Goal: Check status: Check status

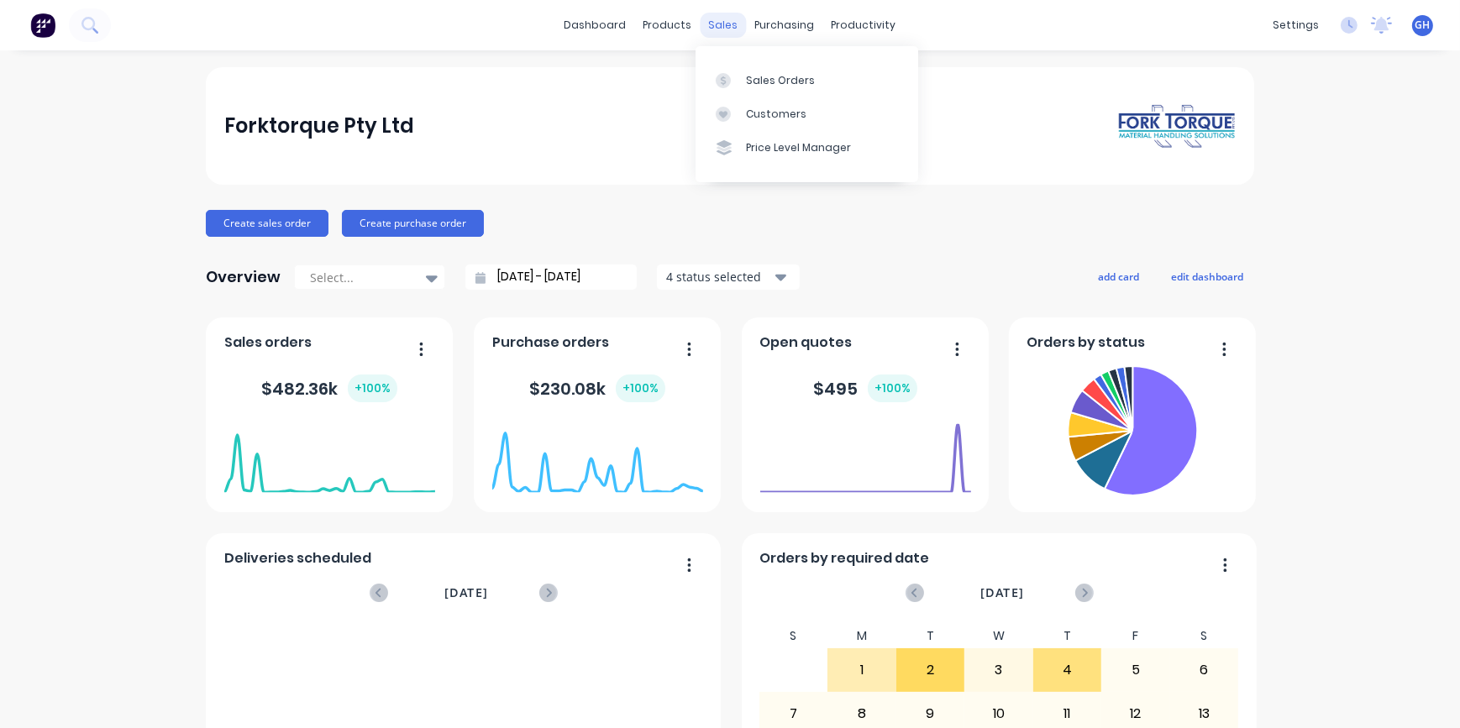
click at [717, 24] on div "sales" at bounding box center [723, 25] width 46 height 25
click at [761, 85] on div "Sales Orders" at bounding box center [780, 80] width 69 height 15
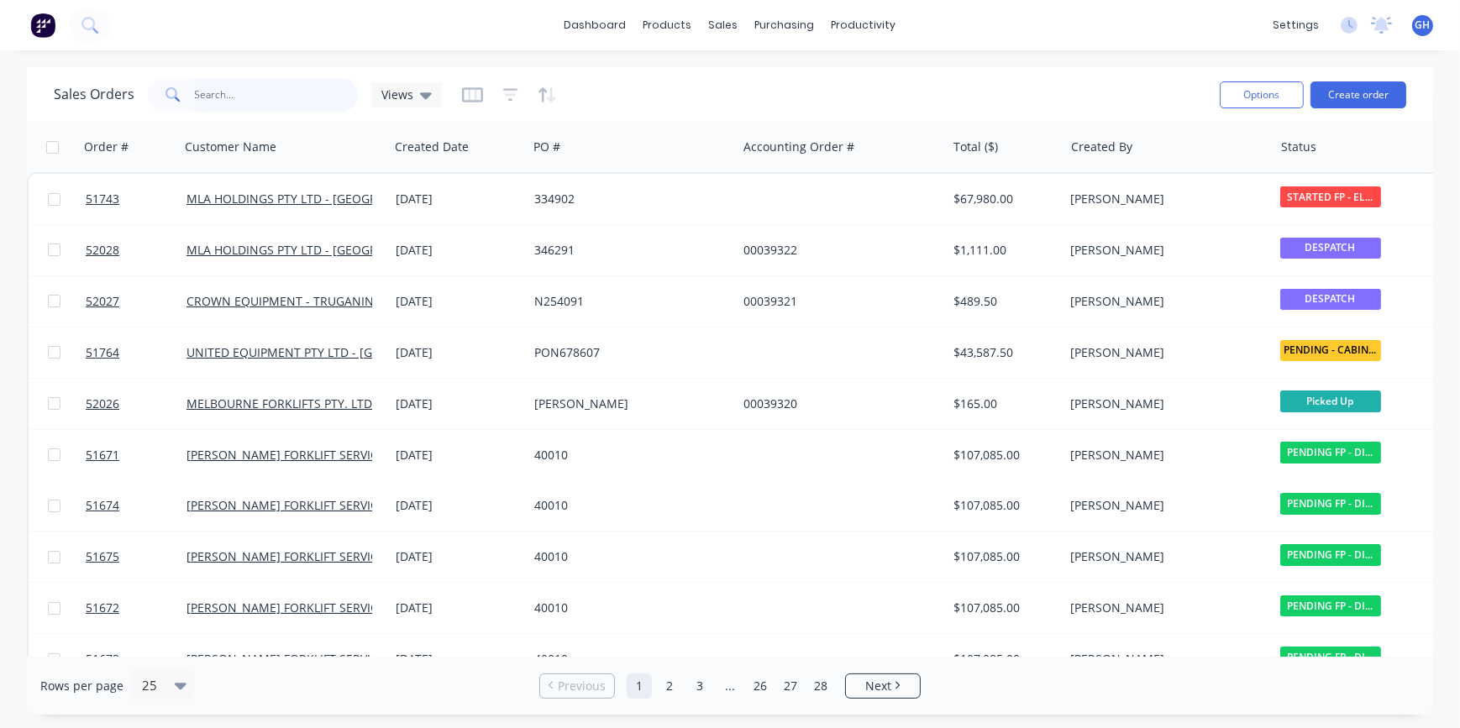
click at [251, 98] on input "text" at bounding box center [277, 95] width 164 height 34
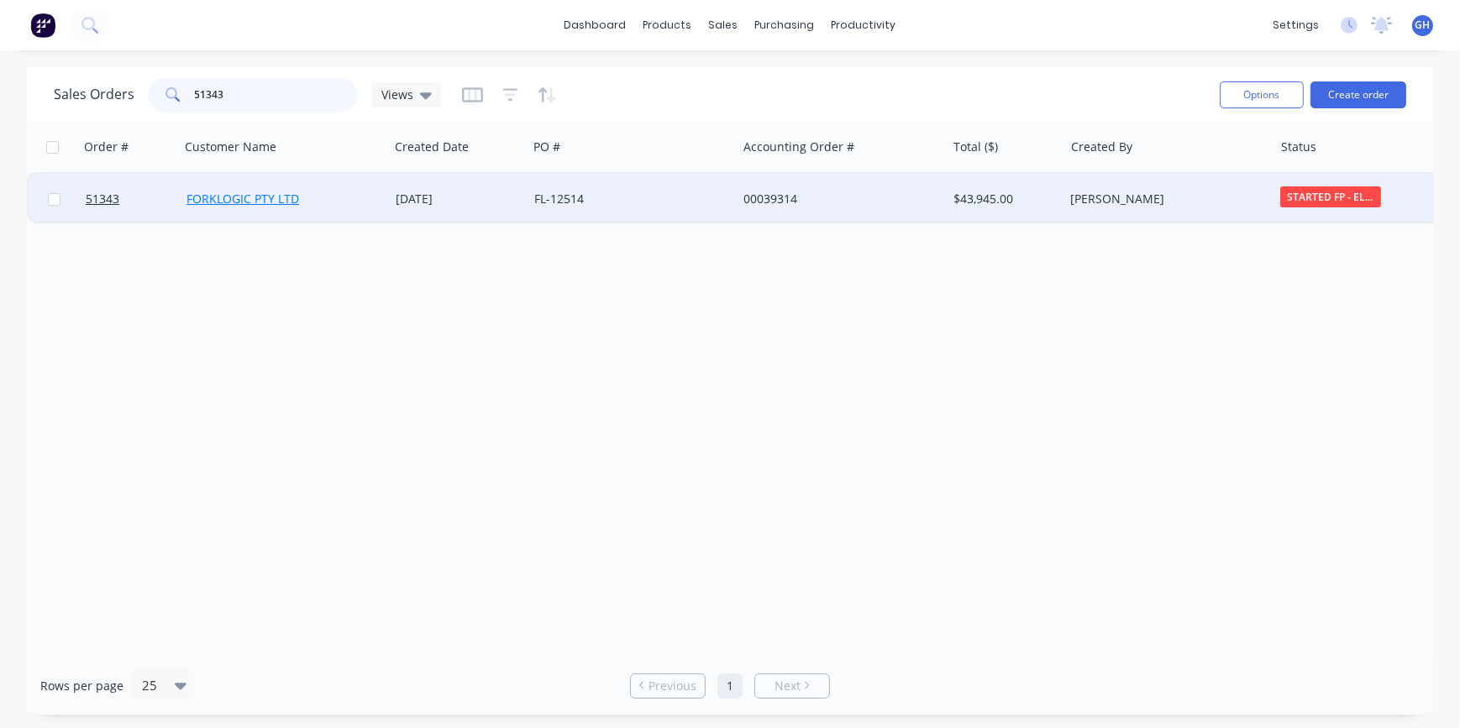
type input "51343"
click at [260, 198] on link "FORKLOGIC PTY LTD" at bounding box center [242, 199] width 113 height 16
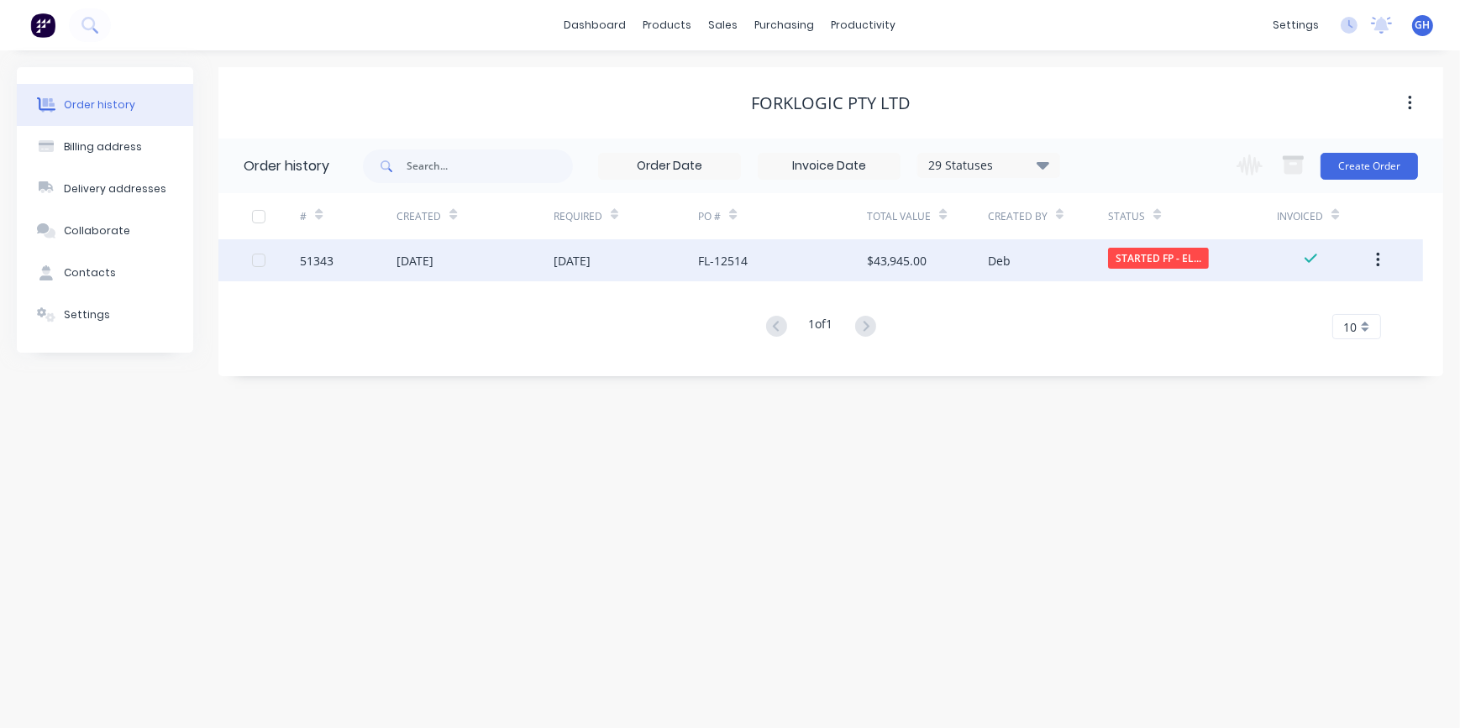
click at [462, 274] on div "26 Sep 2024" at bounding box center [474, 260] width 157 height 42
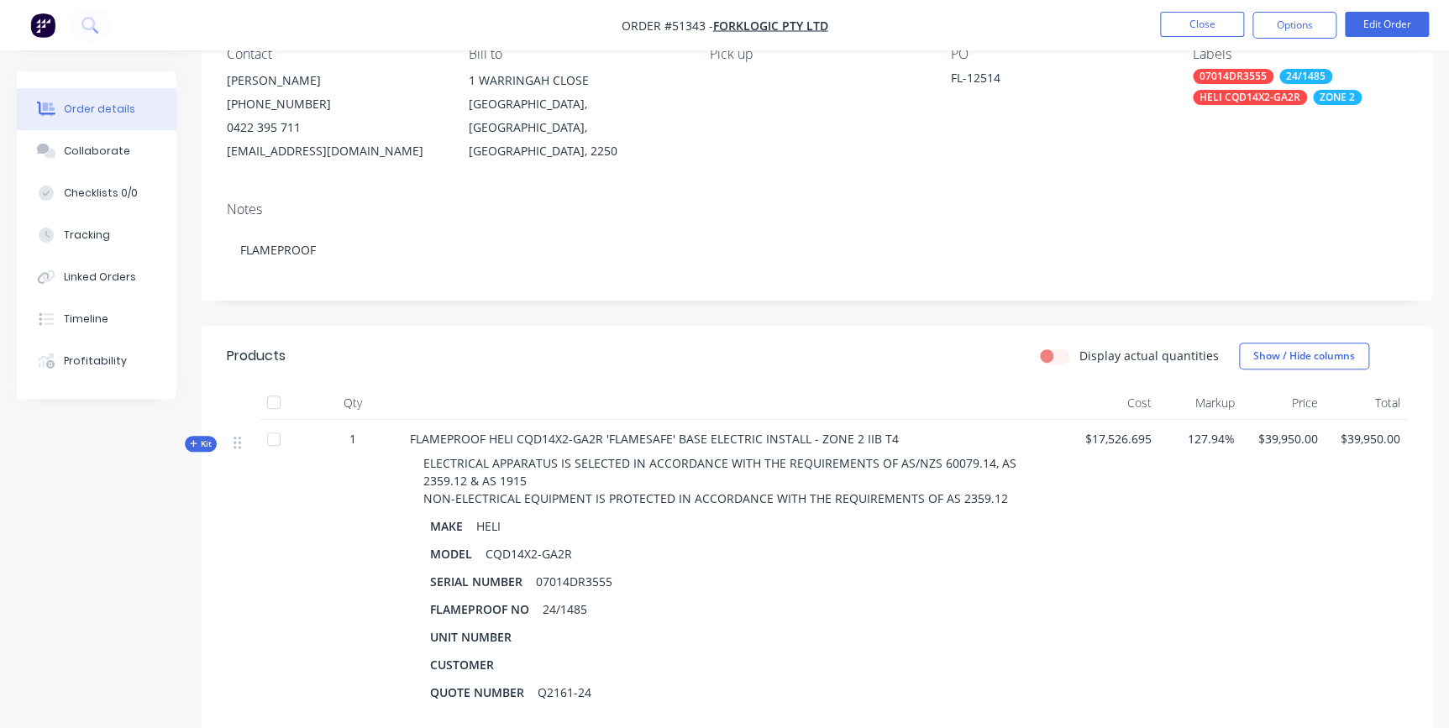
scroll to position [228, 0]
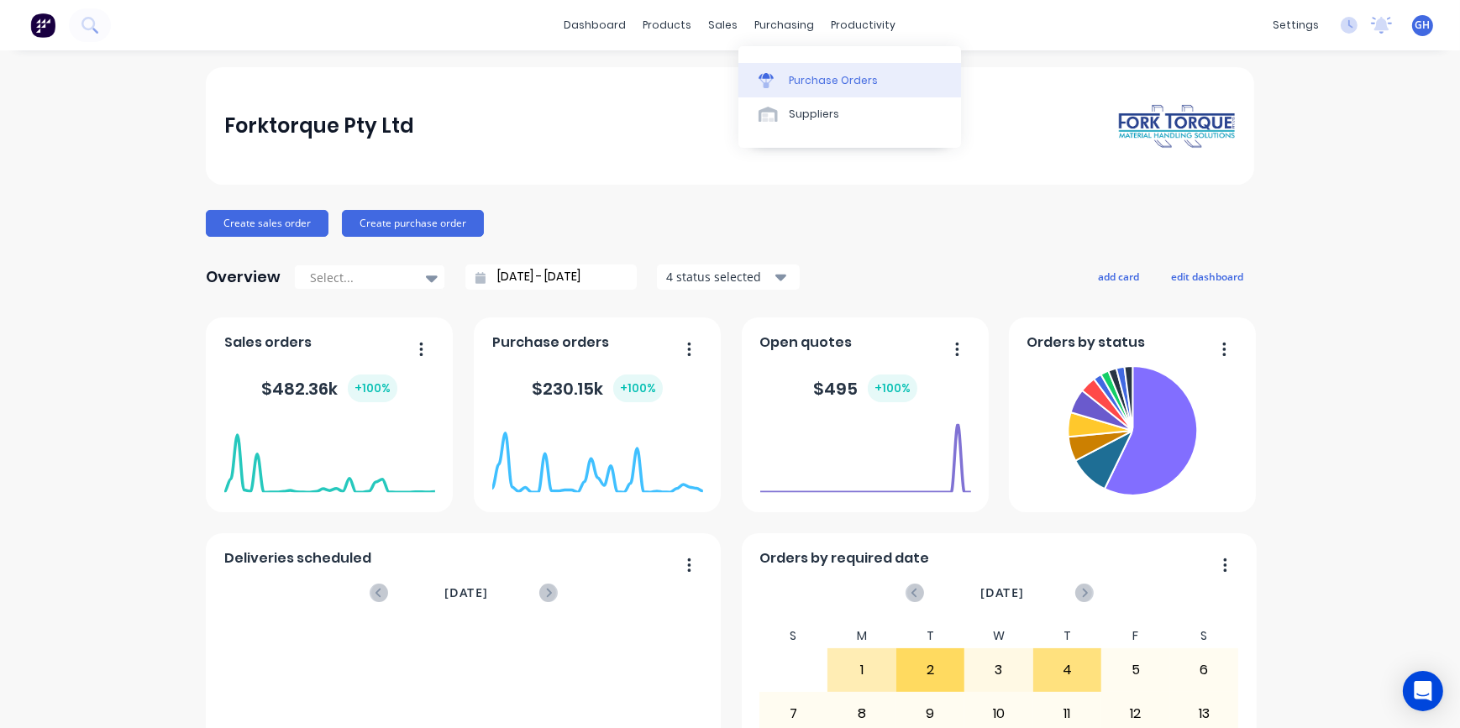
click at [795, 76] on div "Purchase Orders" at bounding box center [833, 80] width 89 height 15
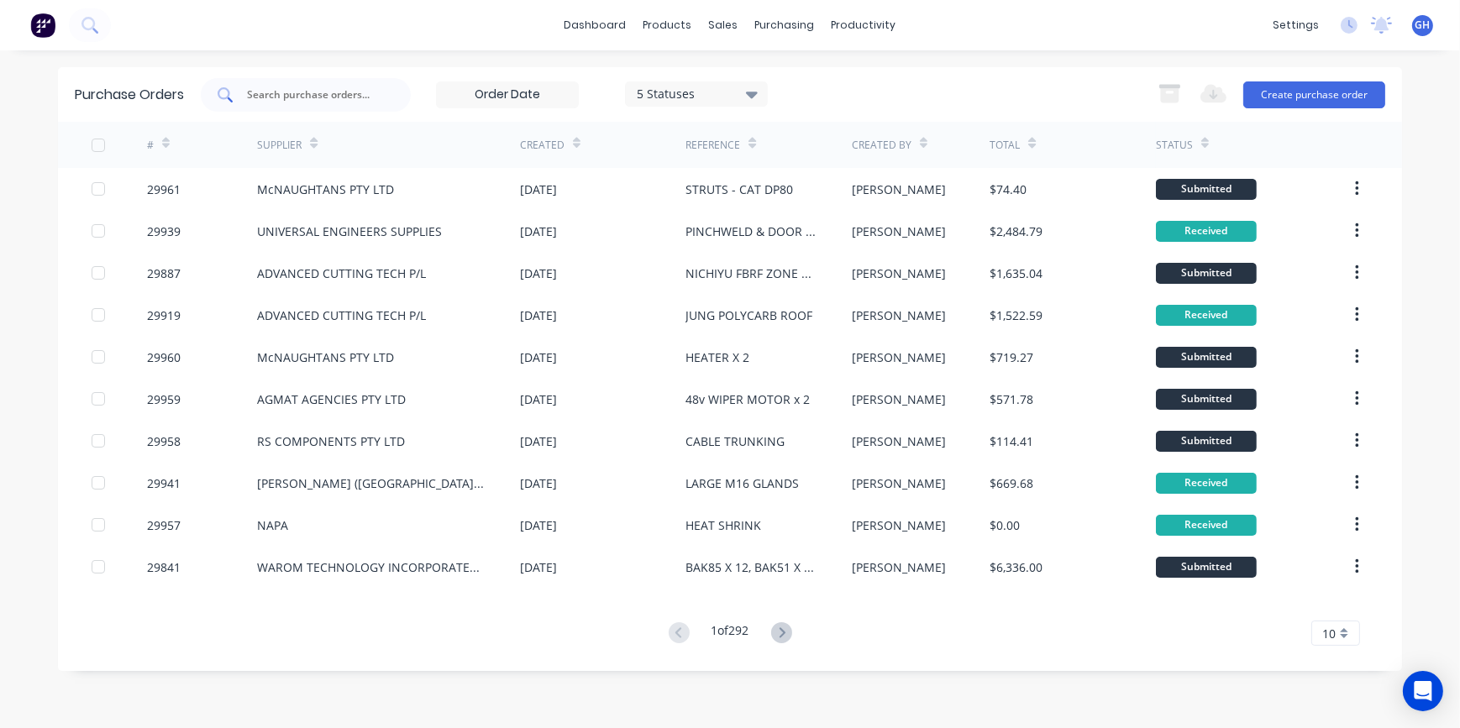
click at [270, 91] on input "text" at bounding box center [314, 94] width 139 height 17
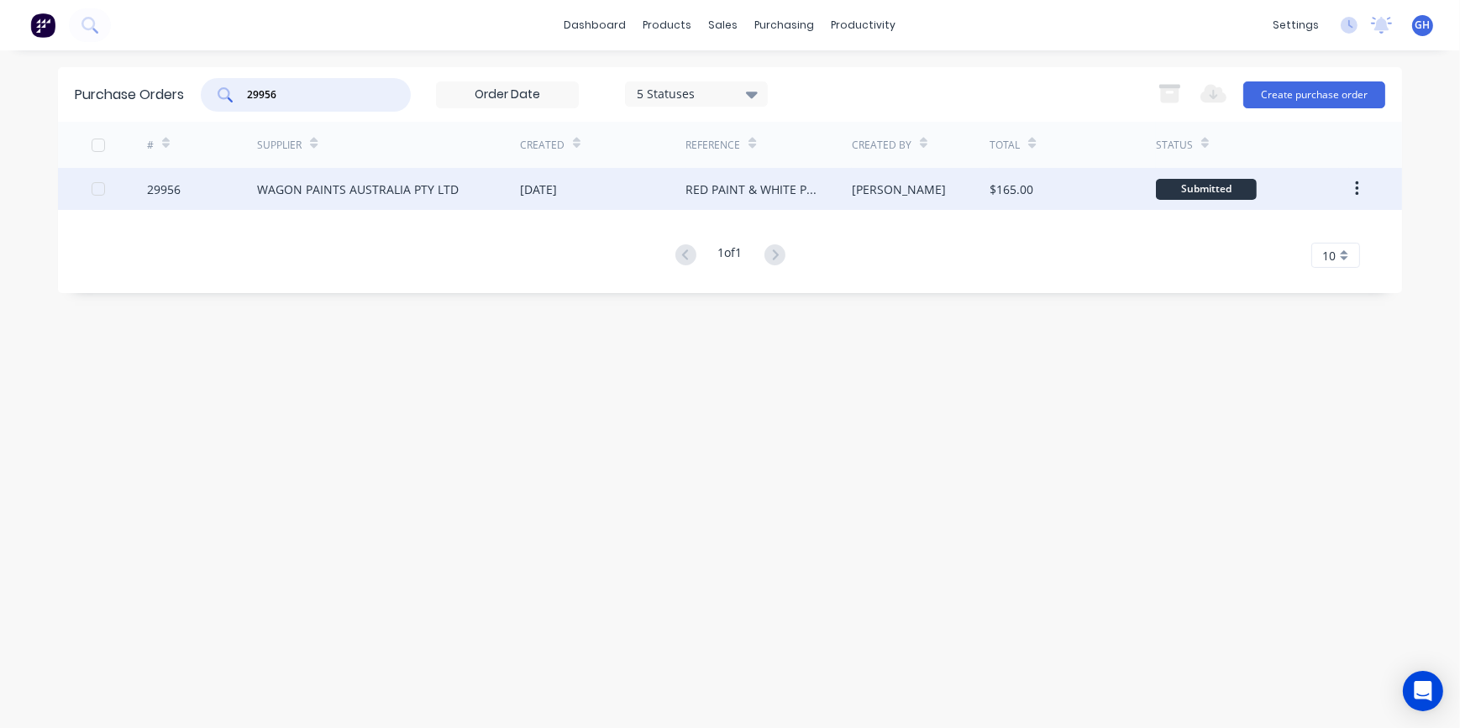
type input "29956"
click at [333, 185] on div "WAGON PAINTS AUSTRALIA PTY LTD" at bounding box center [358, 190] width 202 height 18
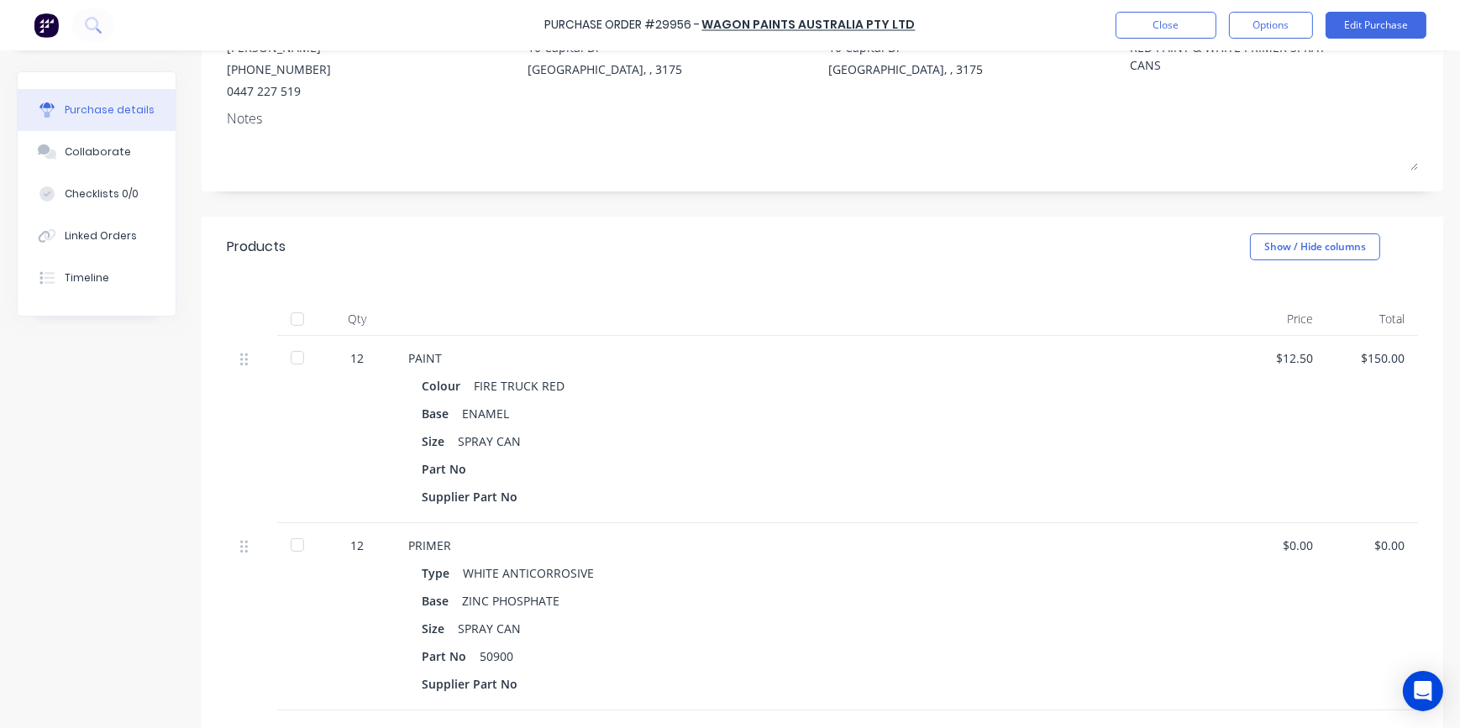
scroll to position [381, 0]
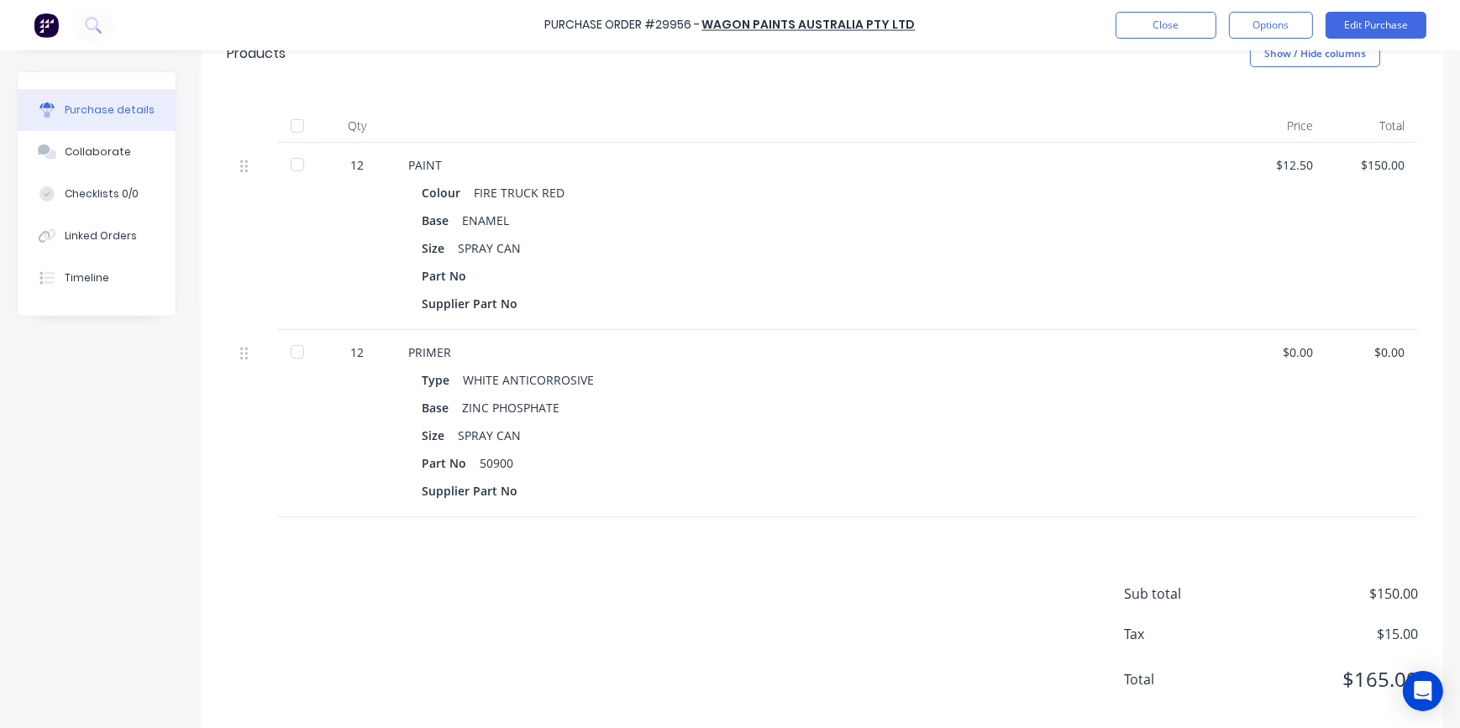
click at [301, 160] on div at bounding box center [297, 165] width 34 height 34
click at [294, 349] on div at bounding box center [297, 352] width 34 height 34
type textarea "x"
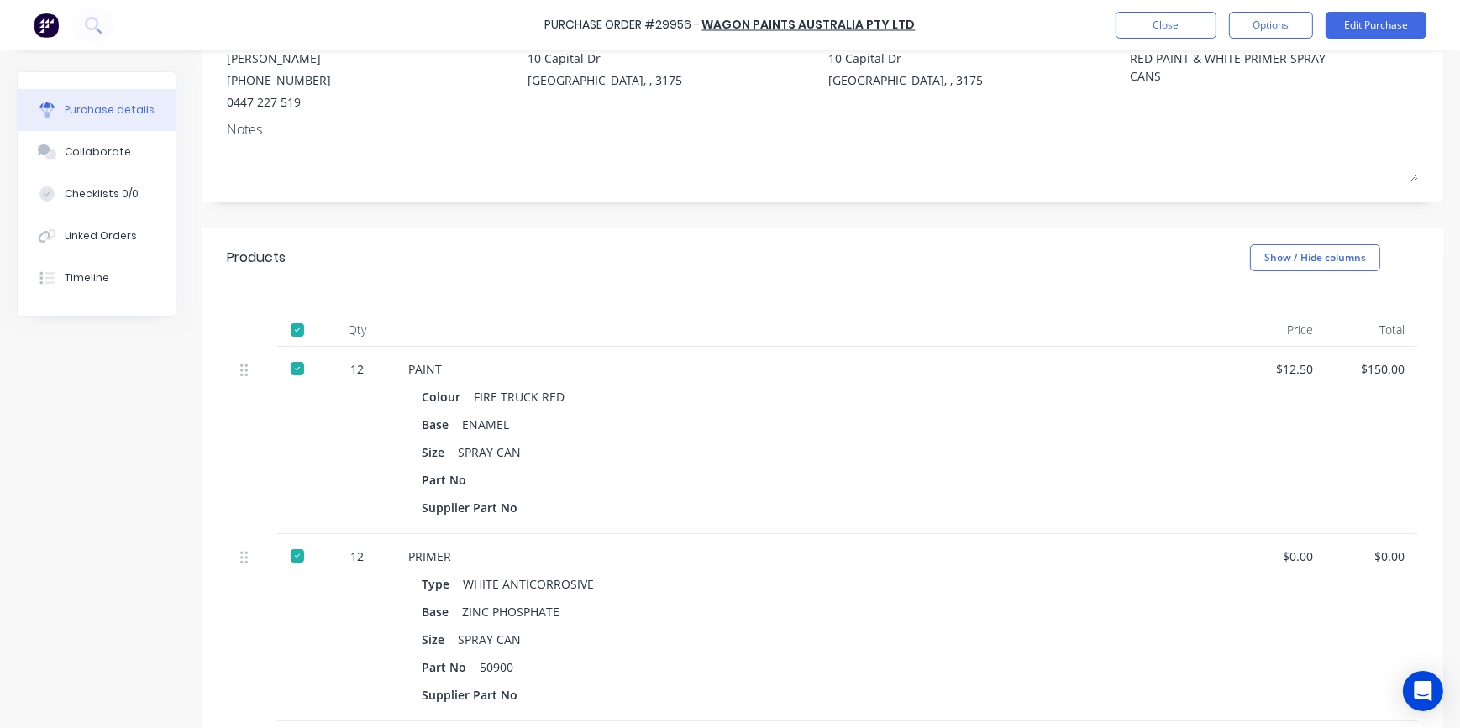
scroll to position [0, 0]
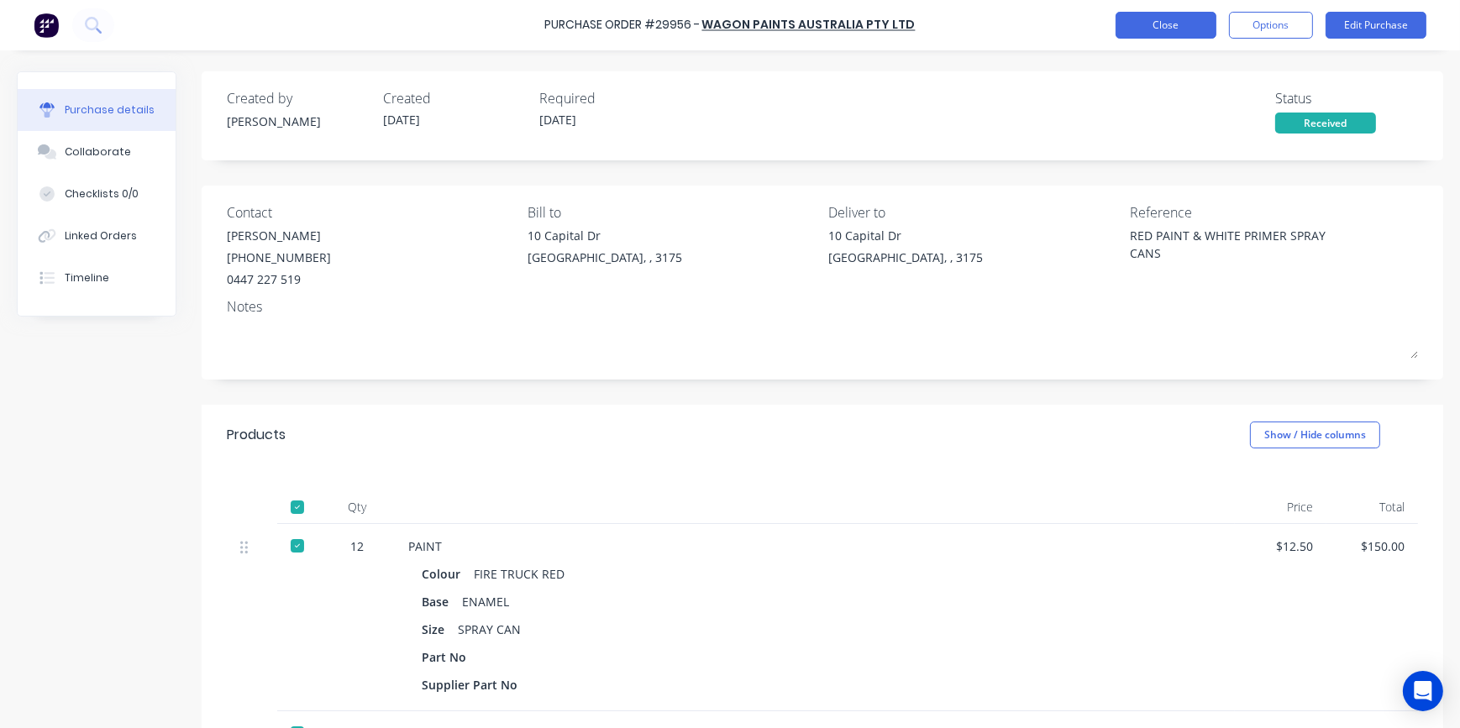
click at [1159, 21] on button "Close" at bounding box center [1165, 25] width 101 height 27
